Goal: Information Seeking & Learning: Learn about a topic

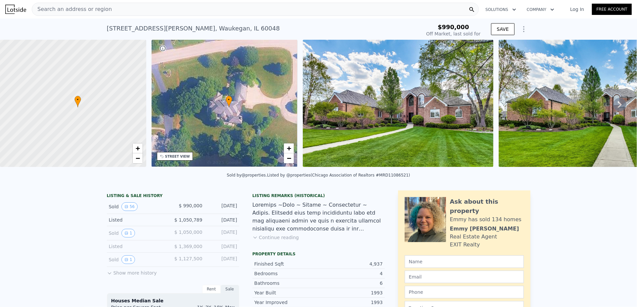
click at [391, 144] on img at bounding box center [398, 103] width 191 height 127
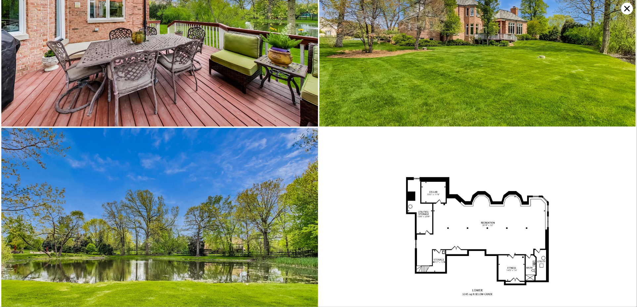
scroll to position [5632, 0]
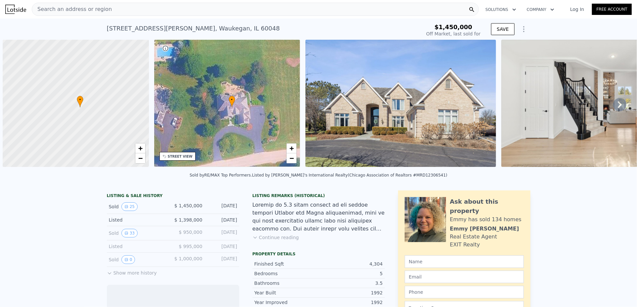
scroll to position [0, 3]
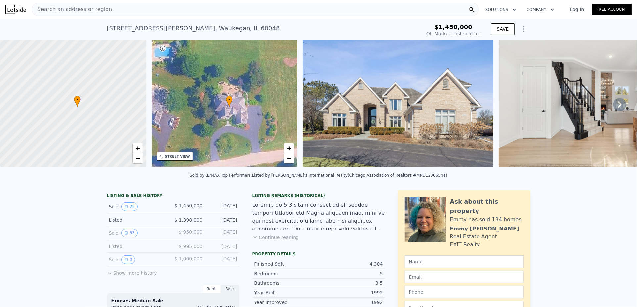
click at [261, 241] on button "Continue reading" at bounding box center [276, 237] width 47 height 7
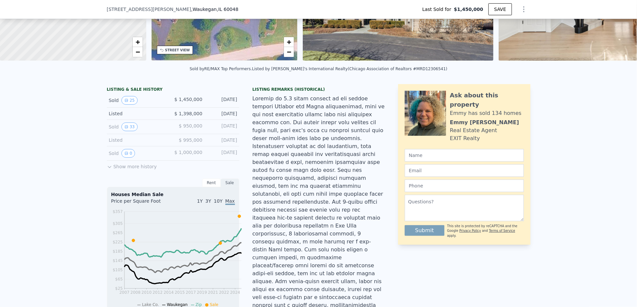
scroll to position [97, 0]
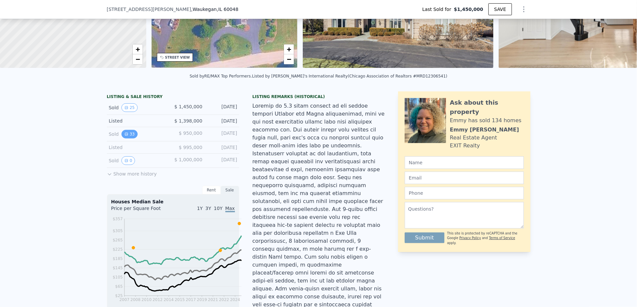
click at [122, 138] on button "33" at bounding box center [130, 134] width 16 height 9
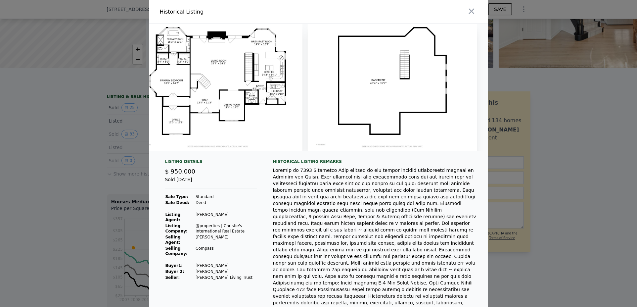
scroll to position [0, 6231]
click at [475, 14] on icon "button" at bounding box center [472, 12] width 6 height 6
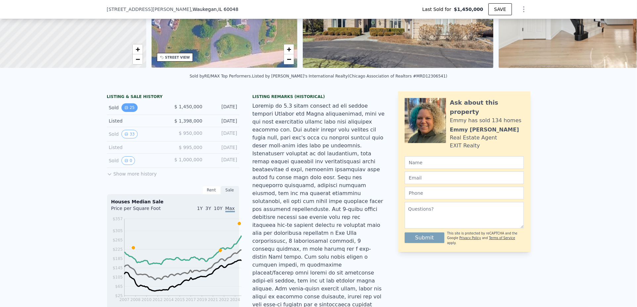
click at [122, 112] on button "25" at bounding box center [130, 107] width 16 height 9
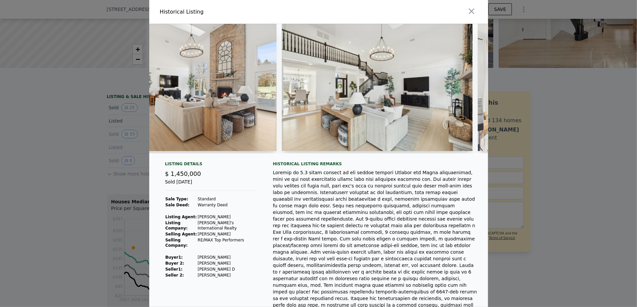
scroll to position [0, 660]
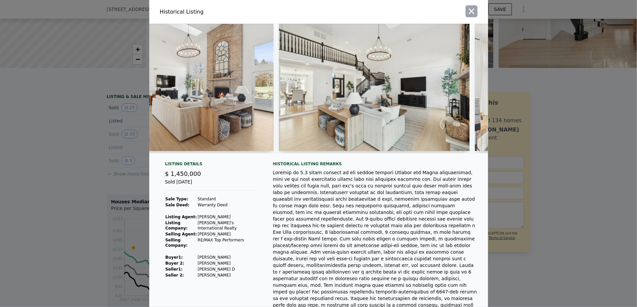
click at [477, 9] on icon "button" at bounding box center [471, 11] width 9 height 9
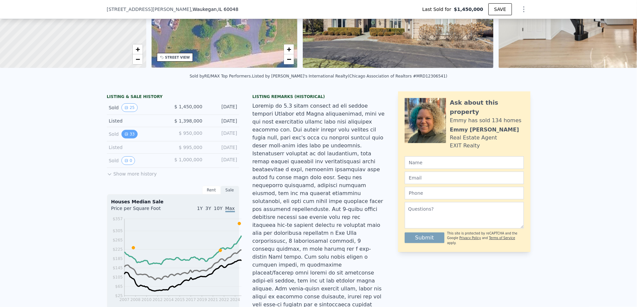
click at [122, 138] on button "33" at bounding box center [130, 134] width 16 height 9
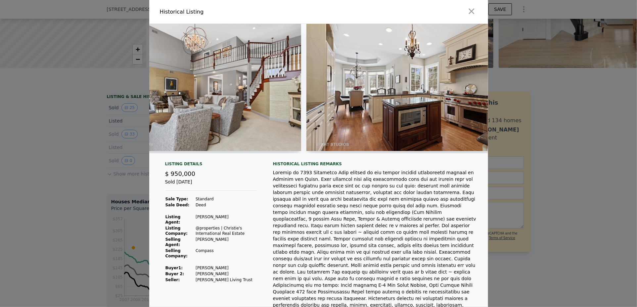
scroll to position [0, 967]
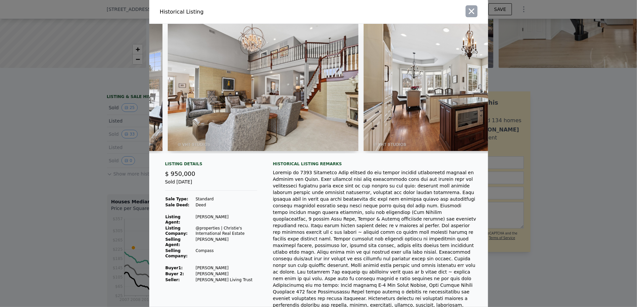
click at [475, 11] on icon "button" at bounding box center [472, 12] width 6 height 6
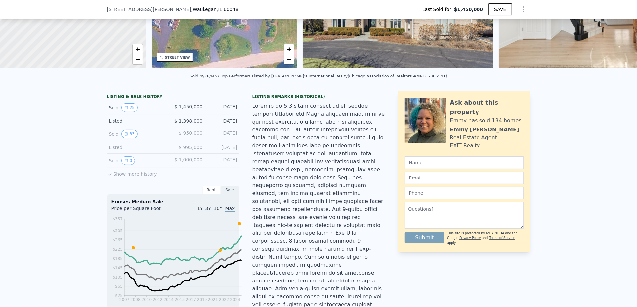
drag, startPoint x: 270, startPoint y: 174, endPoint x: 274, endPoint y: 174, distance: 4.0
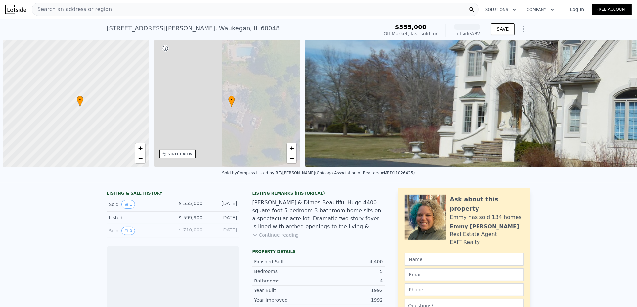
scroll to position [0, 3]
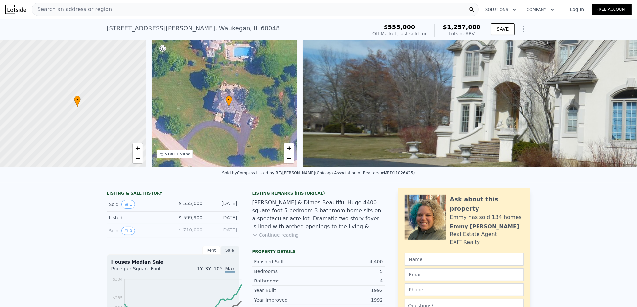
click at [260, 238] on button "Continue reading" at bounding box center [276, 235] width 47 height 7
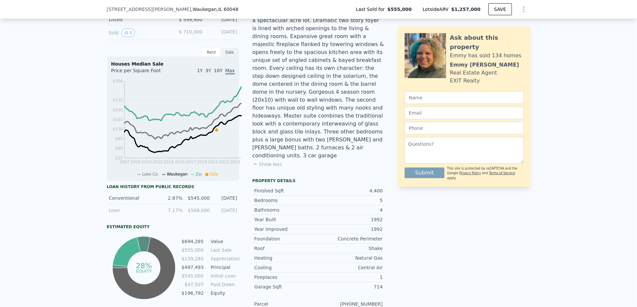
scroll to position [129, 0]
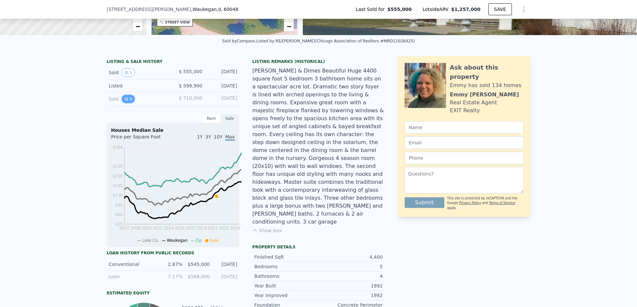
click at [122, 103] on button "0" at bounding box center [129, 99] width 14 height 9
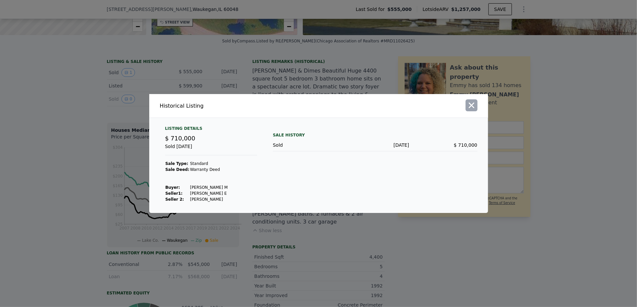
click at [477, 101] on icon "button" at bounding box center [471, 105] width 9 height 9
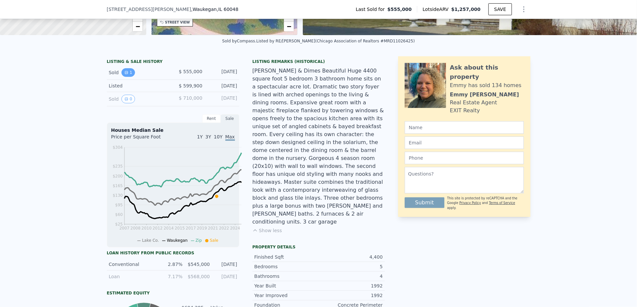
click at [122, 77] on button "1" at bounding box center [129, 72] width 14 height 9
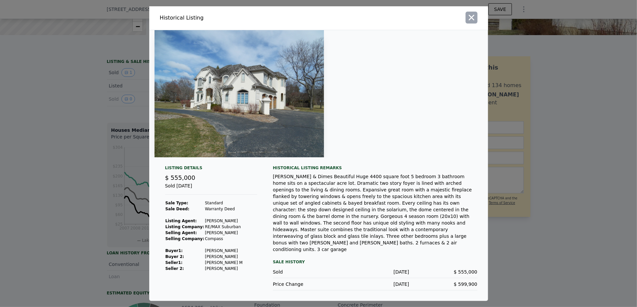
click at [477, 22] on icon "button" at bounding box center [471, 17] width 9 height 9
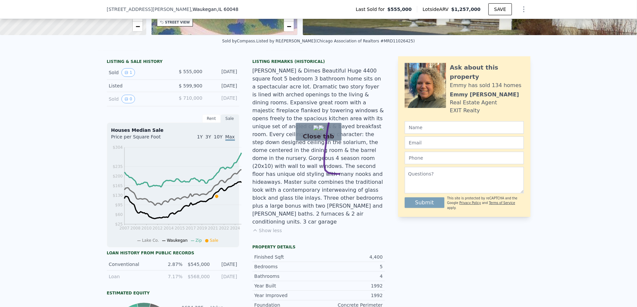
drag, startPoint x: 329, startPoint y: 123, endPoint x: 380, endPoint y: 171, distance: 70.3
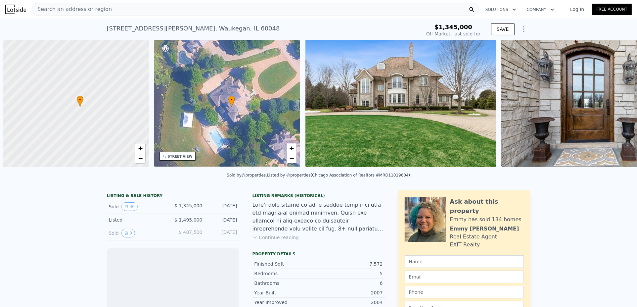
scroll to position [0, 3]
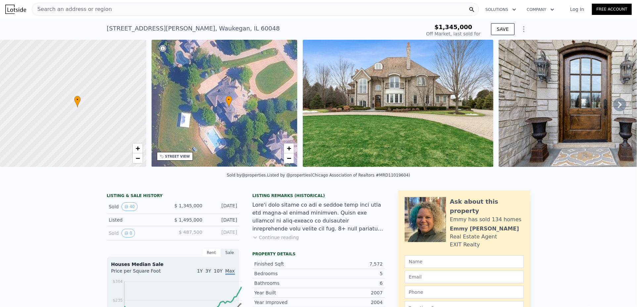
click at [468, 132] on img at bounding box center [398, 103] width 191 height 127
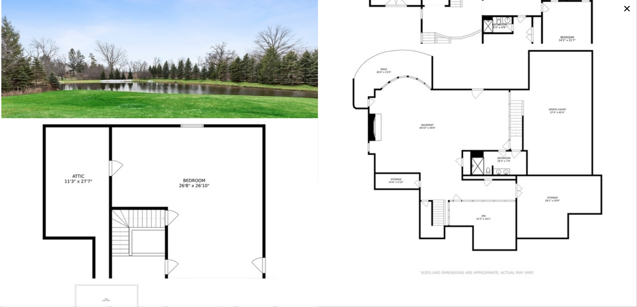
scroll to position [3915, 0]
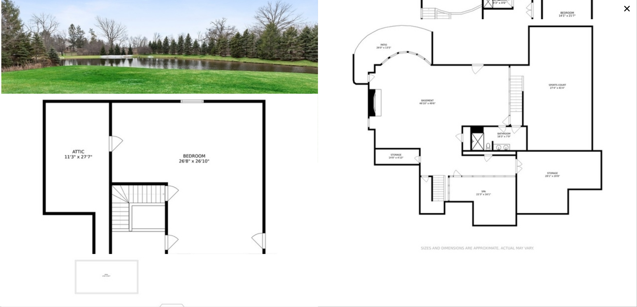
click at [629, 10] on icon at bounding box center [628, 9] width 12 height 12
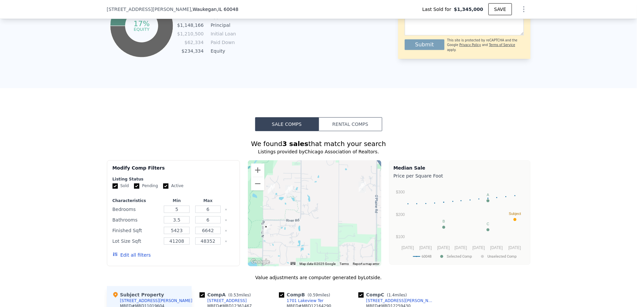
scroll to position [494, 0]
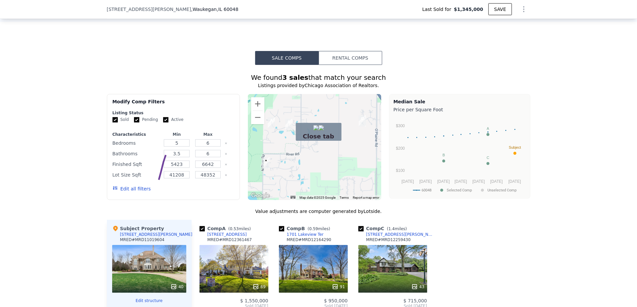
drag, startPoint x: 166, startPoint y: 155, endPoint x: 224, endPoint y: 211, distance: 80.3
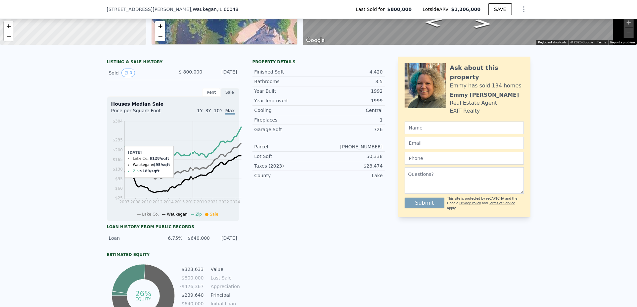
scroll to position [163, 0]
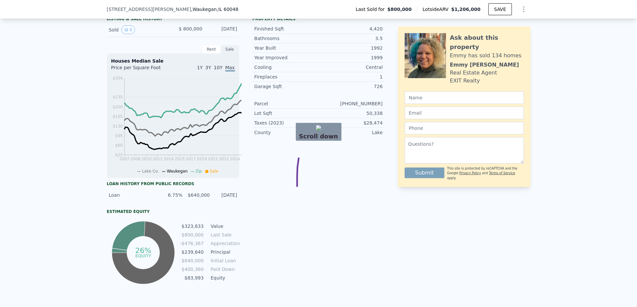
drag, startPoint x: 299, startPoint y: 158, endPoint x: 428, endPoint y: 215, distance: 140.7
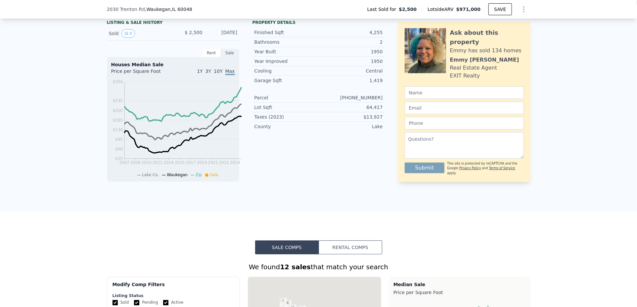
scroll to position [163, 0]
